Goal: Information Seeking & Learning: Learn about a topic

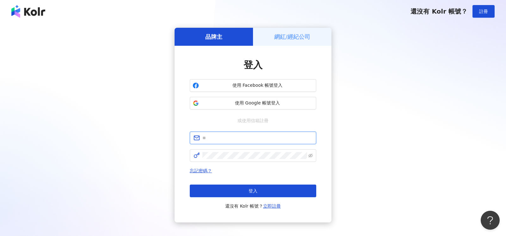
click at [253, 141] on input "text" at bounding box center [257, 138] width 110 height 7
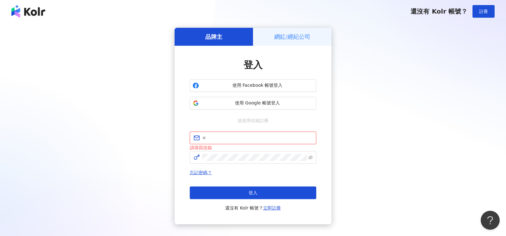
type input "**********"
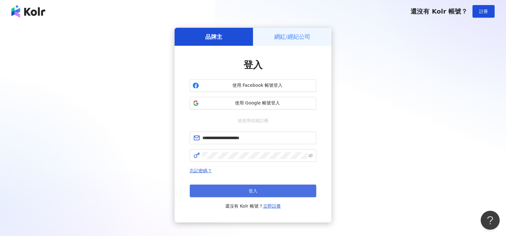
click at [251, 196] on button "登入" at bounding box center [253, 191] width 126 height 13
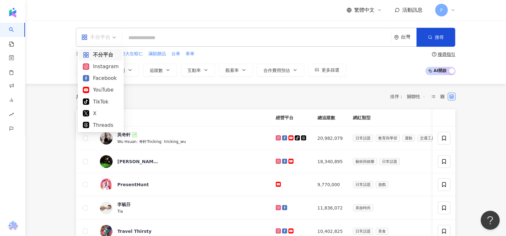
click at [115, 39] on span "不分平台" at bounding box center [98, 37] width 35 height 10
click at [105, 70] on div "Instagram" at bounding box center [101, 67] width 36 height 8
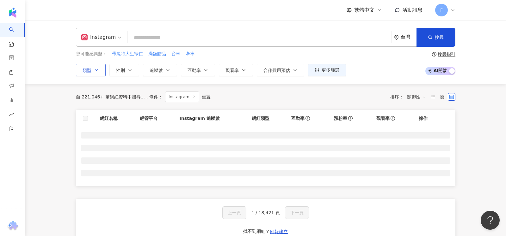
click at [96, 70] on icon "button" at bounding box center [96, 70] width 3 height 1
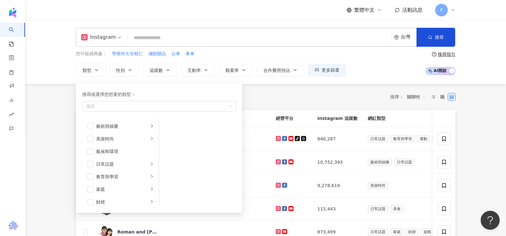
drag, startPoint x: 52, startPoint y: 133, endPoint x: 73, endPoint y: 122, distance: 24.6
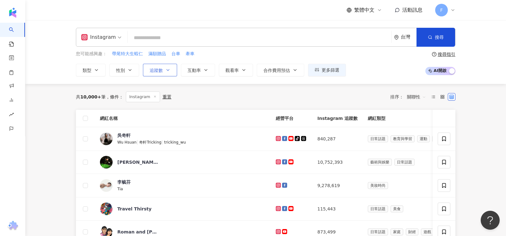
click at [154, 68] on span "追蹤數" at bounding box center [156, 70] width 13 height 5
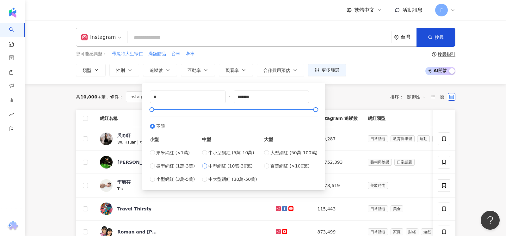
click at [210, 168] on span "中型網紅 (10萬-30萬)" at bounding box center [230, 166] width 44 height 7
type input "******"
click at [358, 99] on div "共 10,000+ 筆 條件 ： Instagram 重置 排序： 關聯性" at bounding box center [265, 97] width 379 height 11
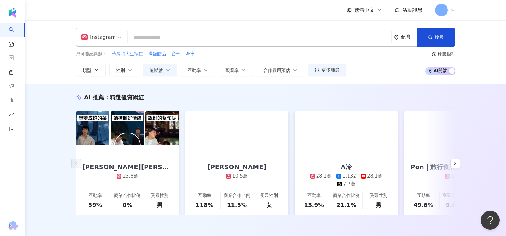
scroll to position [135, 0]
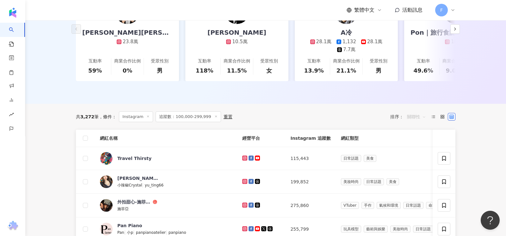
click at [414, 120] on span "關聯性" at bounding box center [416, 117] width 19 height 10
click at [415, 160] on div "互動率" at bounding box center [416, 161] width 16 height 7
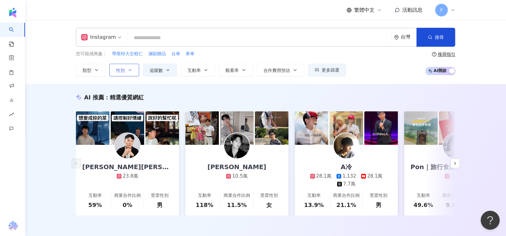
click at [128, 71] on icon "button" at bounding box center [129, 70] width 5 height 5
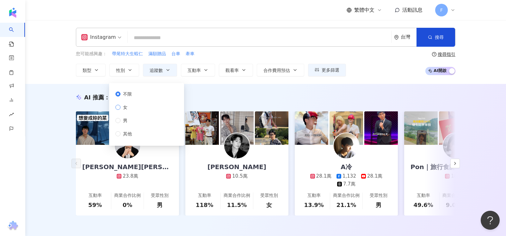
click at [124, 109] on span "女" at bounding box center [124, 107] width 9 height 7
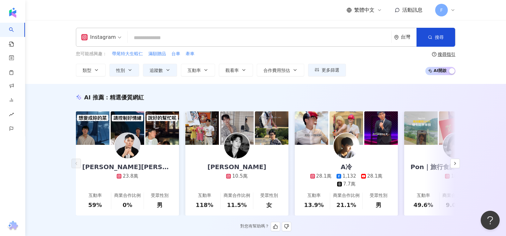
click at [258, 102] on div "AI 推薦 ： 精選優質網紅 [PERSON_NAME][PERSON_NAME] 23.8萬 互動率 59% 商業合作比例 0% 受眾性別 男 [PERSO…" at bounding box center [265, 163] width 405 height 138
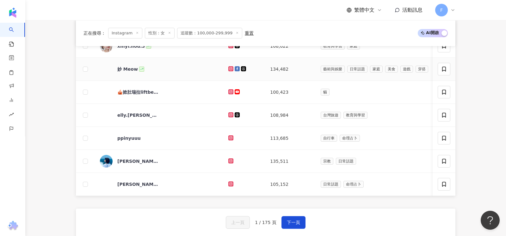
scroll to position [368, 0]
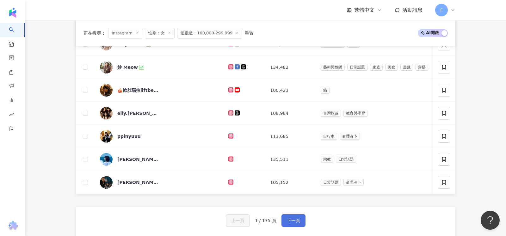
click at [297, 223] on button "下一頁" at bounding box center [293, 221] width 24 height 13
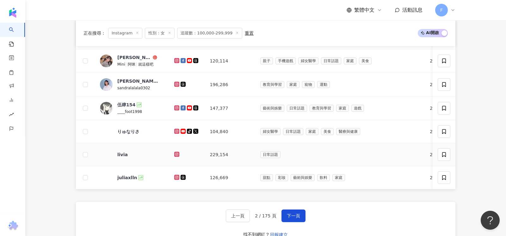
scroll to position [374, 0]
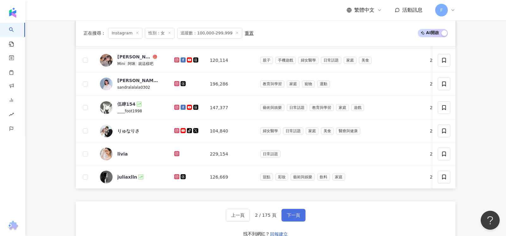
click at [298, 215] on span "下一頁" at bounding box center [293, 215] width 13 height 5
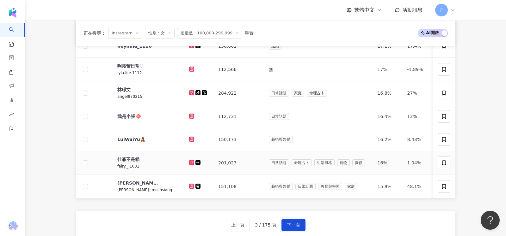
scroll to position [367, 0]
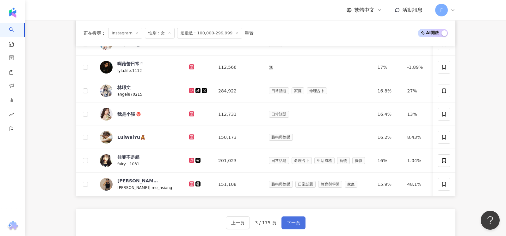
click at [294, 217] on button "下一頁" at bounding box center [293, 223] width 24 height 13
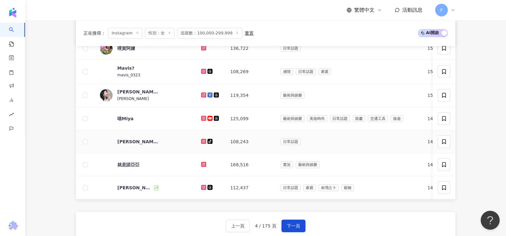
scroll to position [363, 0]
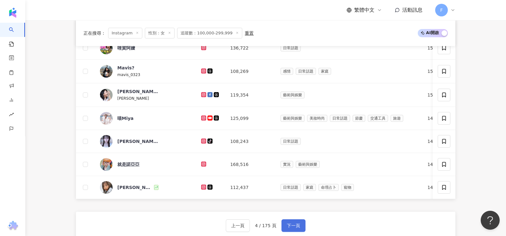
click at [289, 224] on span "下一頁" at bounding box center [293, 226] width 13 height 5
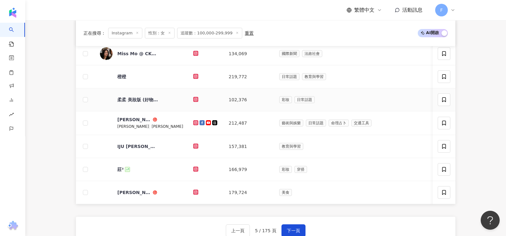
scroll to position [360, 0]
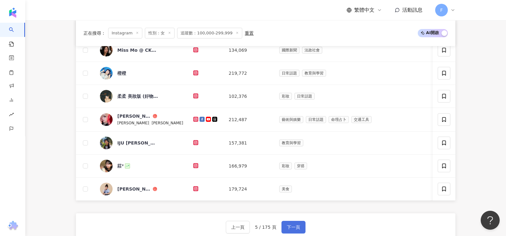
click at [293, 225] on span "下一頁" at bounding box center [293, 227] width 13 height 5
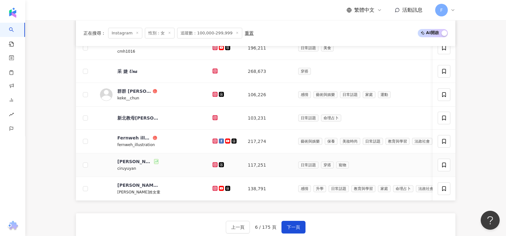
scroll to position [363, 0]
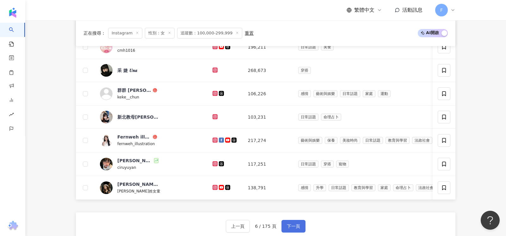
click at [292, 224] on span "下一頁" at bounding box center [293, 226] width 13 height 5
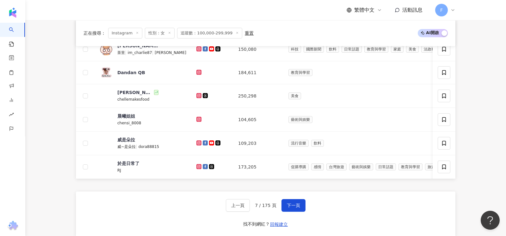
scroll to position [387, 0]
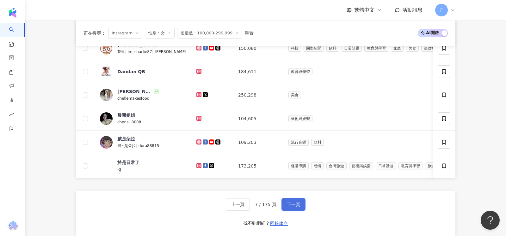
click at [294, 202] on span "下一頁" at bounding box center [293, 204] width 13 height 5
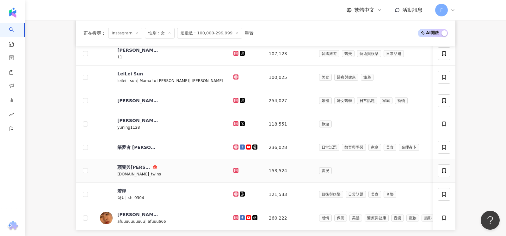
scroll to position [364, 0]
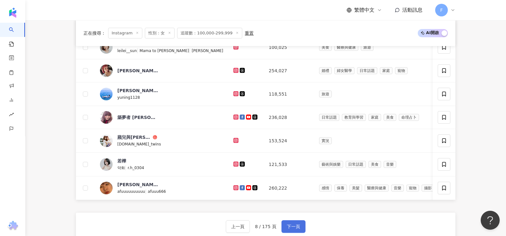
click at [296, 224] on span "下一頁" at bounding box center [293, 226] width 13 height 5
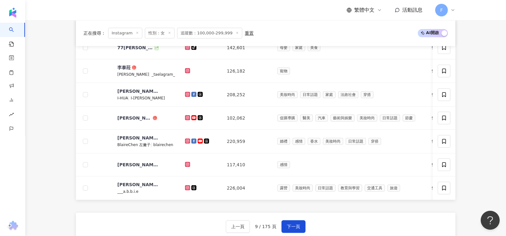
scroll to position [366, 0]
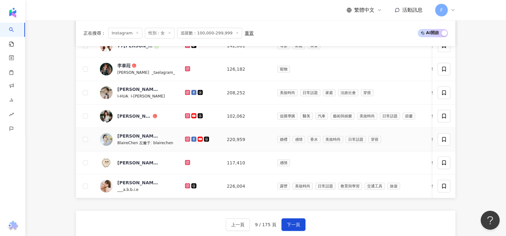
click at [186, 138] on icon at bounding box center [188, 140] width 4 height 4
click at [289, 223] on span "下一頁" at bounding box center [293, 225] width 13 height 5
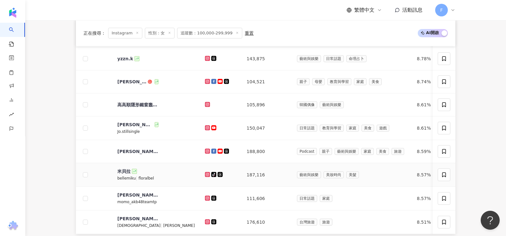
scroll to position [382, 0]
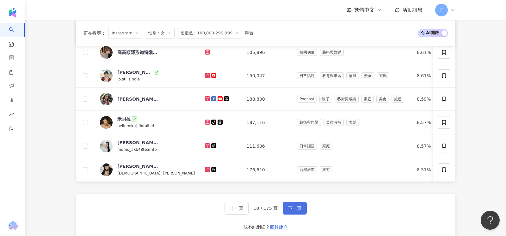
click at [298, 206] on span "下一頁" at bounding box center [294, 208] width 13 height 5
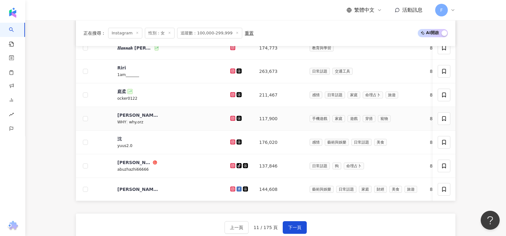
scroll to position [367, 0]
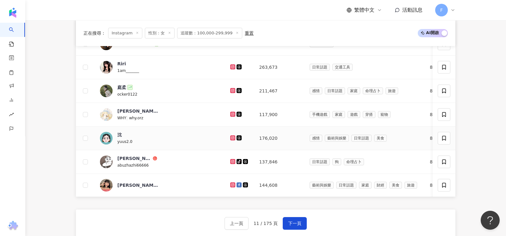
click at [231, 137] on icon at bounding box center [232, 138] width 3 height 3
click at [296, 222] on span "下一頁" at bounding box center [294, 223] width 13 height 5
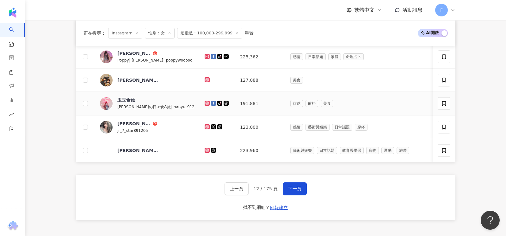
scroll to position [402, 0]
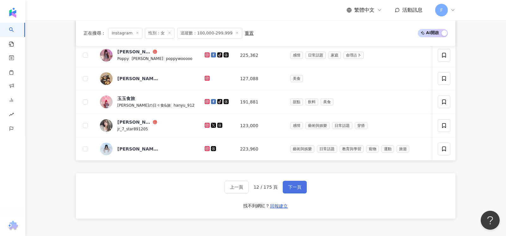
click at [300, 188] on button "下一頁" at bounding box center [295, 187] width 24 height 13
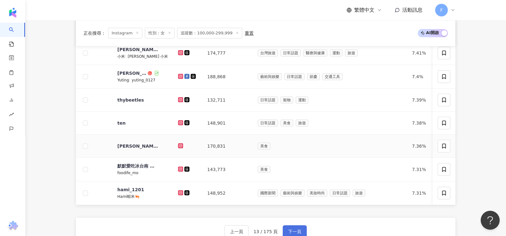
scroll to position [364, 0]
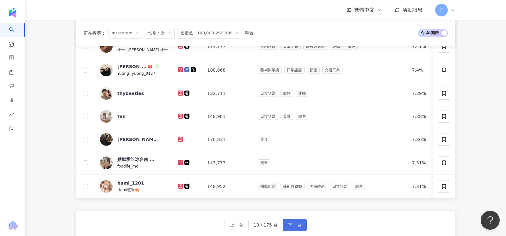
click at [290, 225] on span "下一頁" at bounding box center [294, 225] width 13 height 5
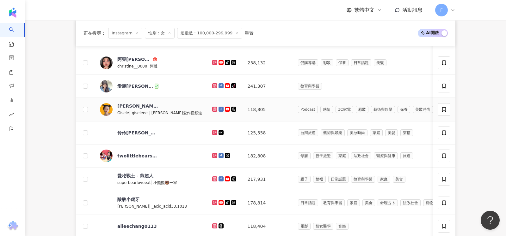
scroll to position [303, 0]
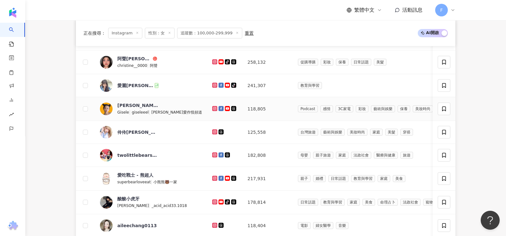
click at [214, 108] on icon at bounding box center [214, 108] width 1 height 1
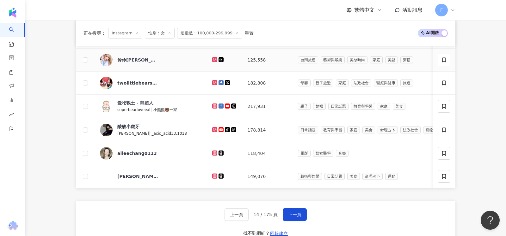
scroll to position [378, 0]
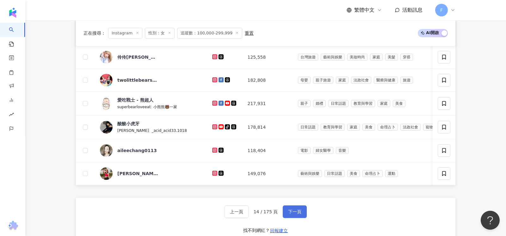
click at [294, 210] on span "下一頁" at bounding box center [294, 212] width 13 height 5
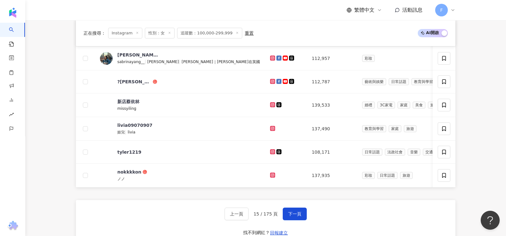
scroll to position [377, 0]
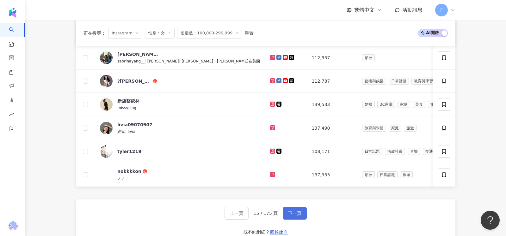
click at [298, 212] on span "下一頁" at bounding box center [294, 213] width 13 height 5
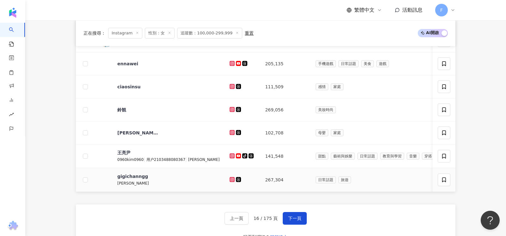
scroll to position [371, 0]
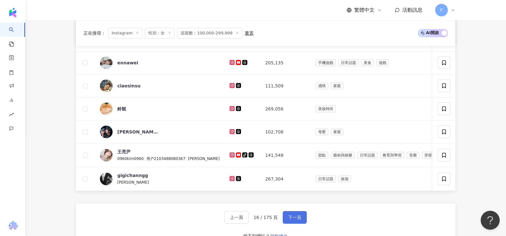
click at [293, 218] on button "下一頁" at bounding box center [295, 218] width 24 height 13
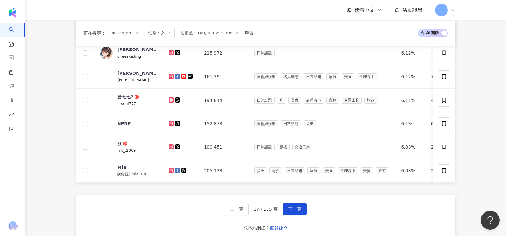
scroll to position [382, 0]
click at [294, 207] on span "下一頁" at bounding box center [294, 209] width 13 height 5
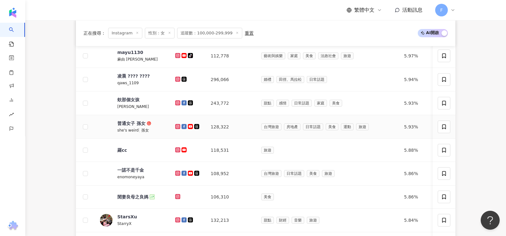
scroll to position [310, 0]
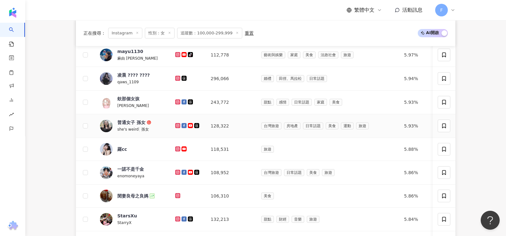
click at [178, 124] on icon at bounding box center [178, 126] width 4 height 4
click at [176, 170] on icon at bounding box center [177, 172] width 5 height 5
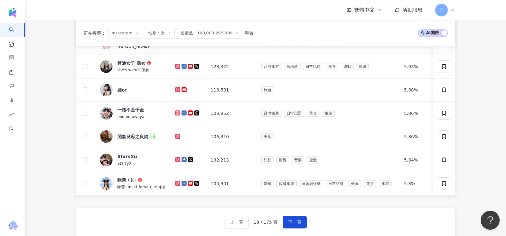
scroll to position [371, 0]
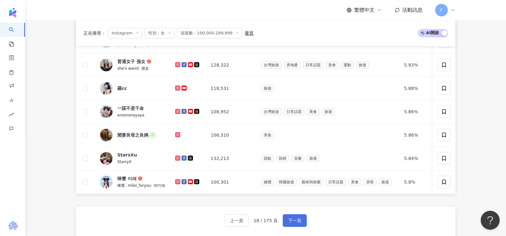
click at [294, 218] on span "下一頁" at bounding box center [294, 220] width 13 height 5
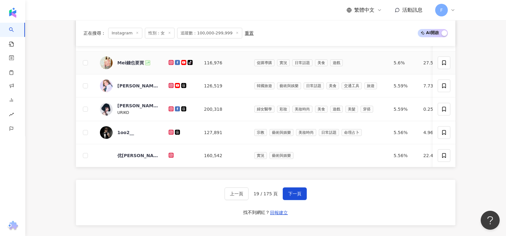
scroll to position [397, 0]
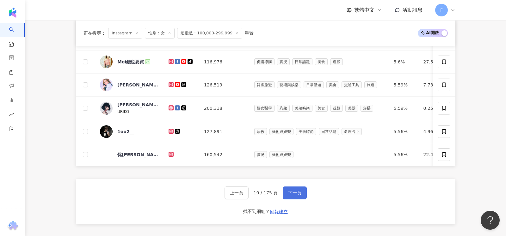
click at [295, 191] on span "下一頁" at bounding box center [294, 193] width 13 height 5
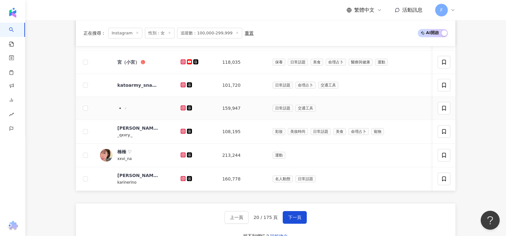
scroll to position [373, 0]
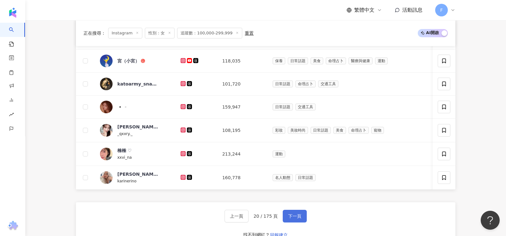
click at [299, 218] on button "下一頁" at bounding box center [295, 216] width 24 height 13
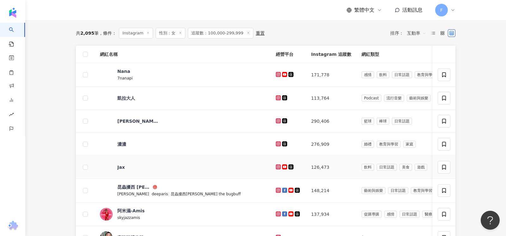
scroll to position [232, 0]
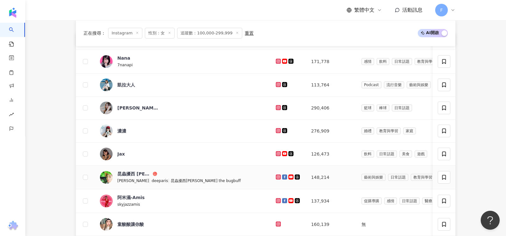
click at [277, 177] on icon at bounding box center [278, 177] width 3 height 3
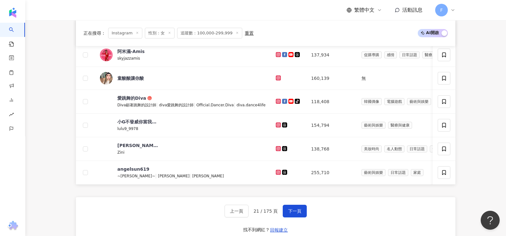
scroll to position [377, 0]
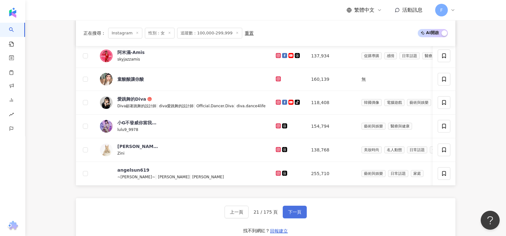
click at [292, 210] on span "下一頁" at bounding box center [294, 212] width 13 height 5
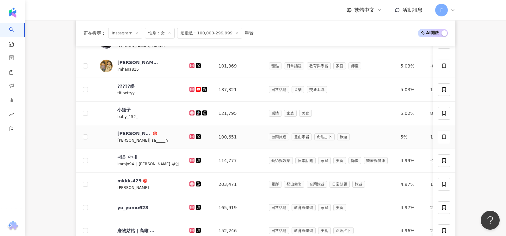
scroll to position [470, 0]
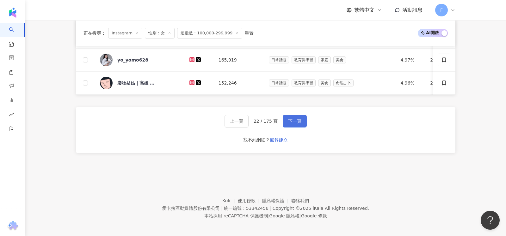
click at [290, 119] on span "下一頁" at bounding box center [294, 121] width 13 height 5
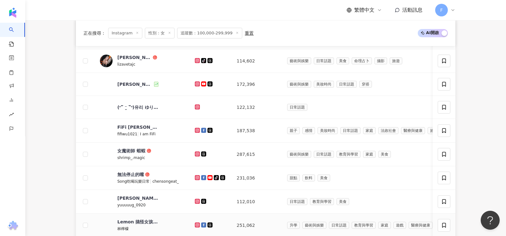
scroll to position [212, 0]
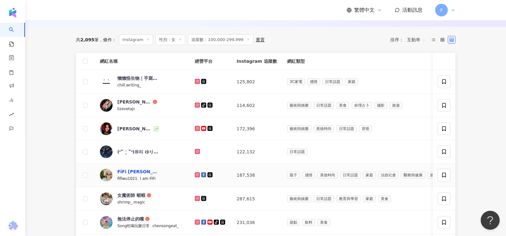
click at [133, 169] on div "FiFi [PERSON_NAME]歲" at bounding box center [137, 172] width 41 height 6
click at [196, 174] on icon at bounding box center [197, 175] width 3 height 3
click at [204, 175] on icon at bounding box center [203, 175] width 5 height 5
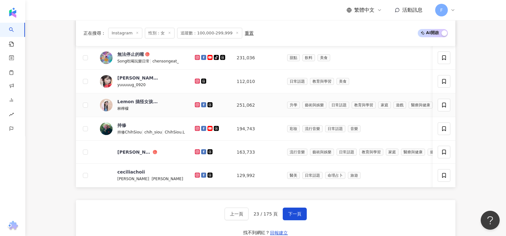
scroll to position [379, 0]
